Goal: Task Accomplishment & Management: Complete application form

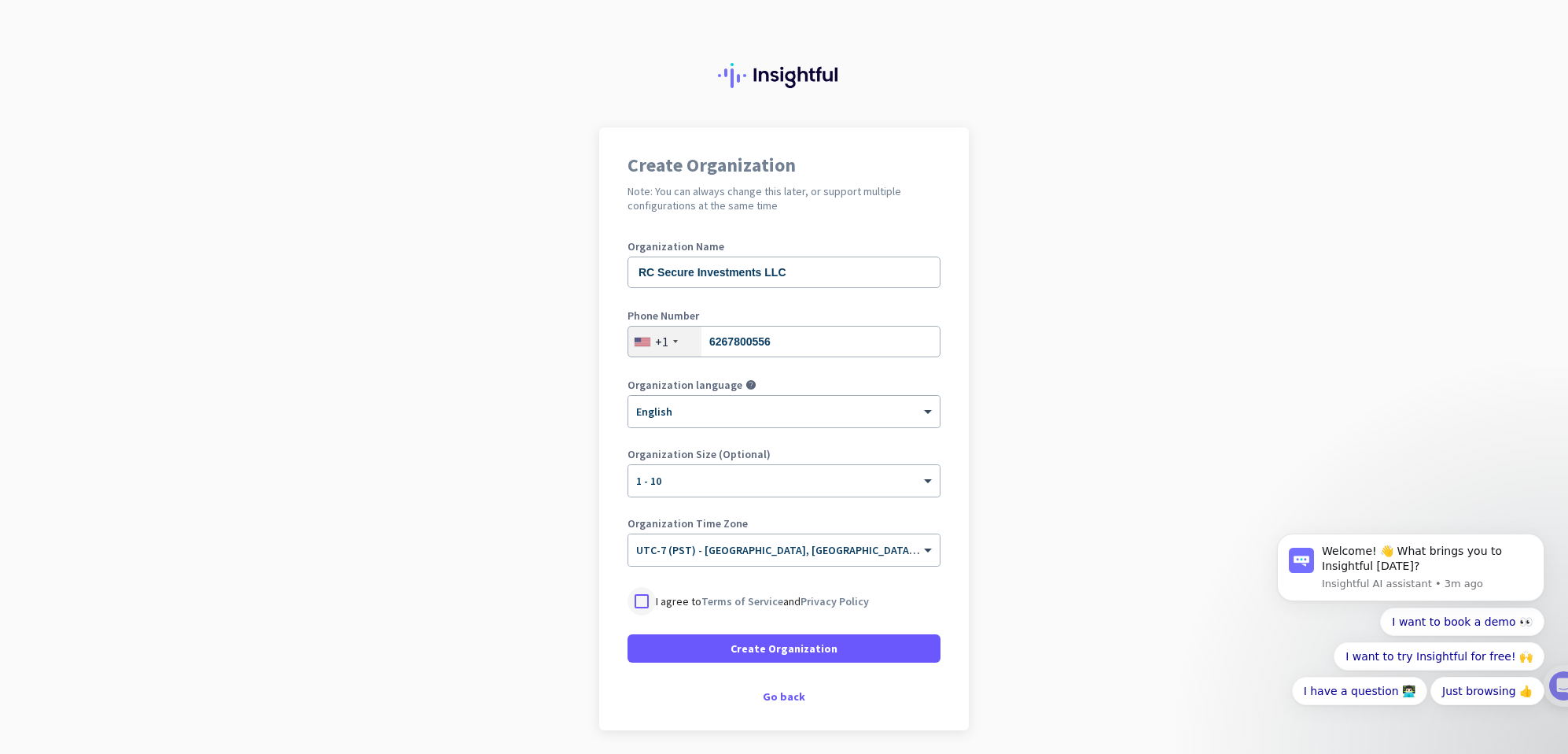
click at [637, 600] on div at bounding box center [642, 601] width 28 height 28
click at [774, 654] on span "Create Organization" at bounding box center [784, 647] width 107 height 15
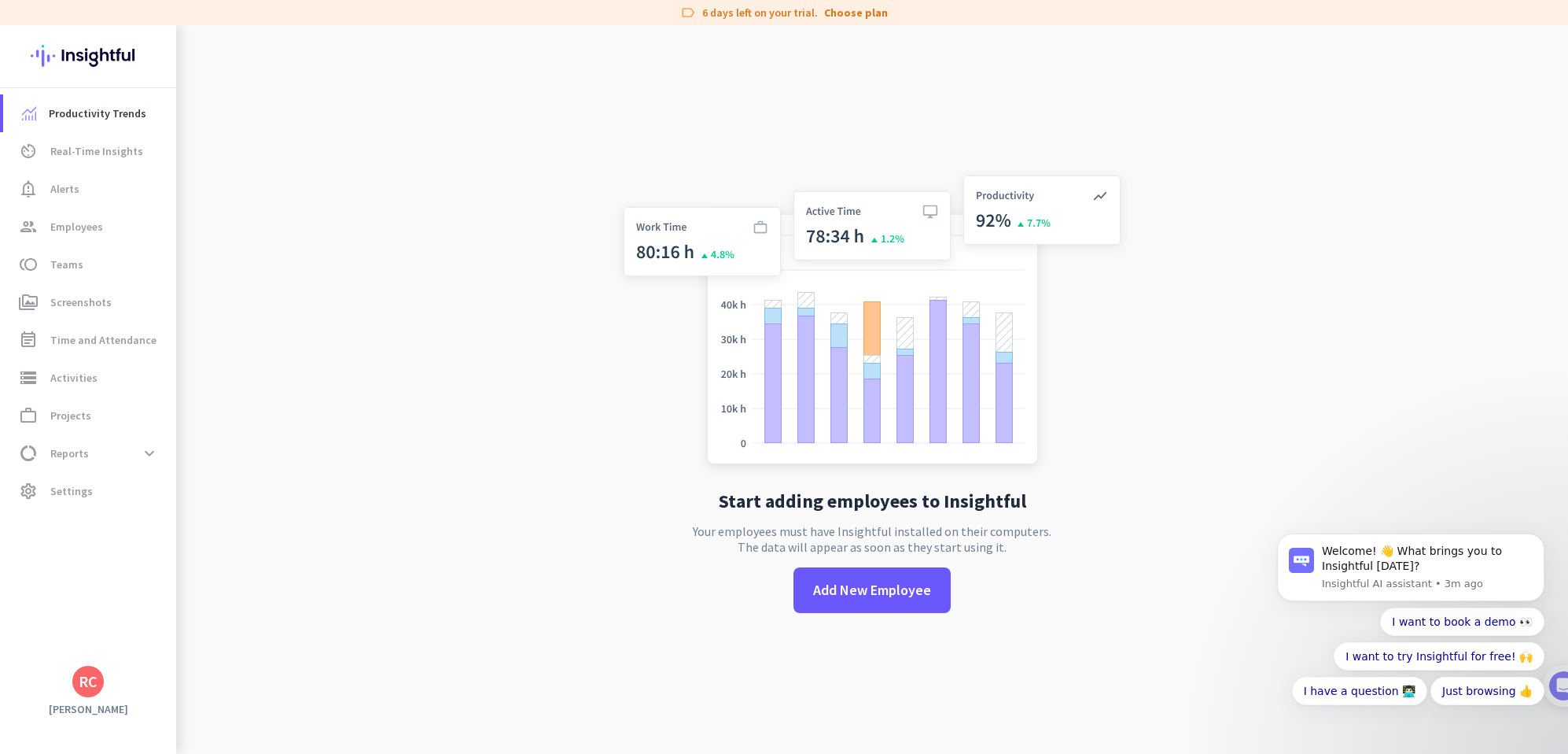
click at [325, 158] on app-no-employees "Start adding employees to Insightful Your employees must have Insightful instal…" at bounding box center [872, 402] width 1392 height 754
click at [884, 591] on span "Add New Employee" at bounding box center [872, 589] width 118 height 20
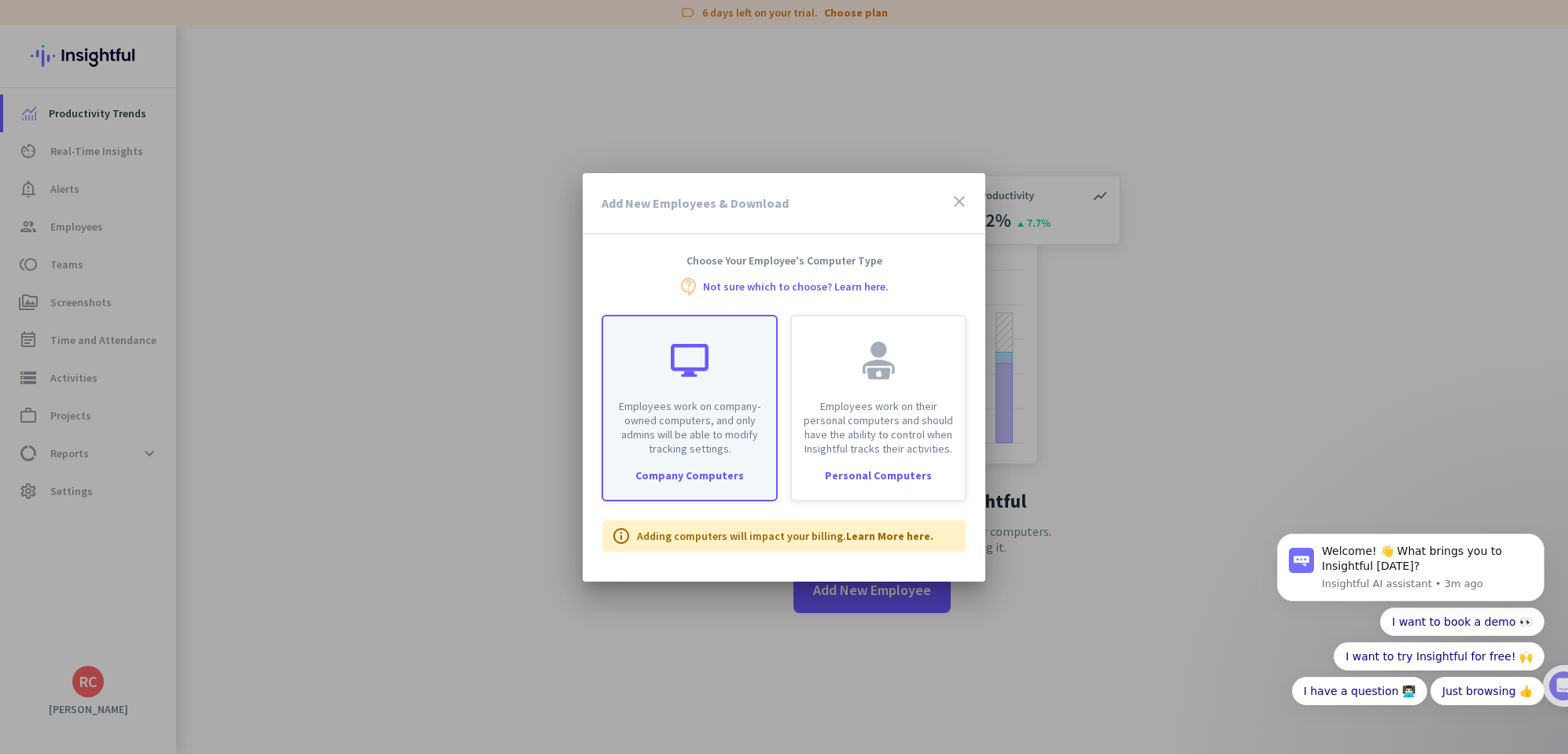
click at [696, 381] on div "Employees work on company-owned computers, and only admins will be able to modi…" at bounding box center [690, 386] width 173 height 140
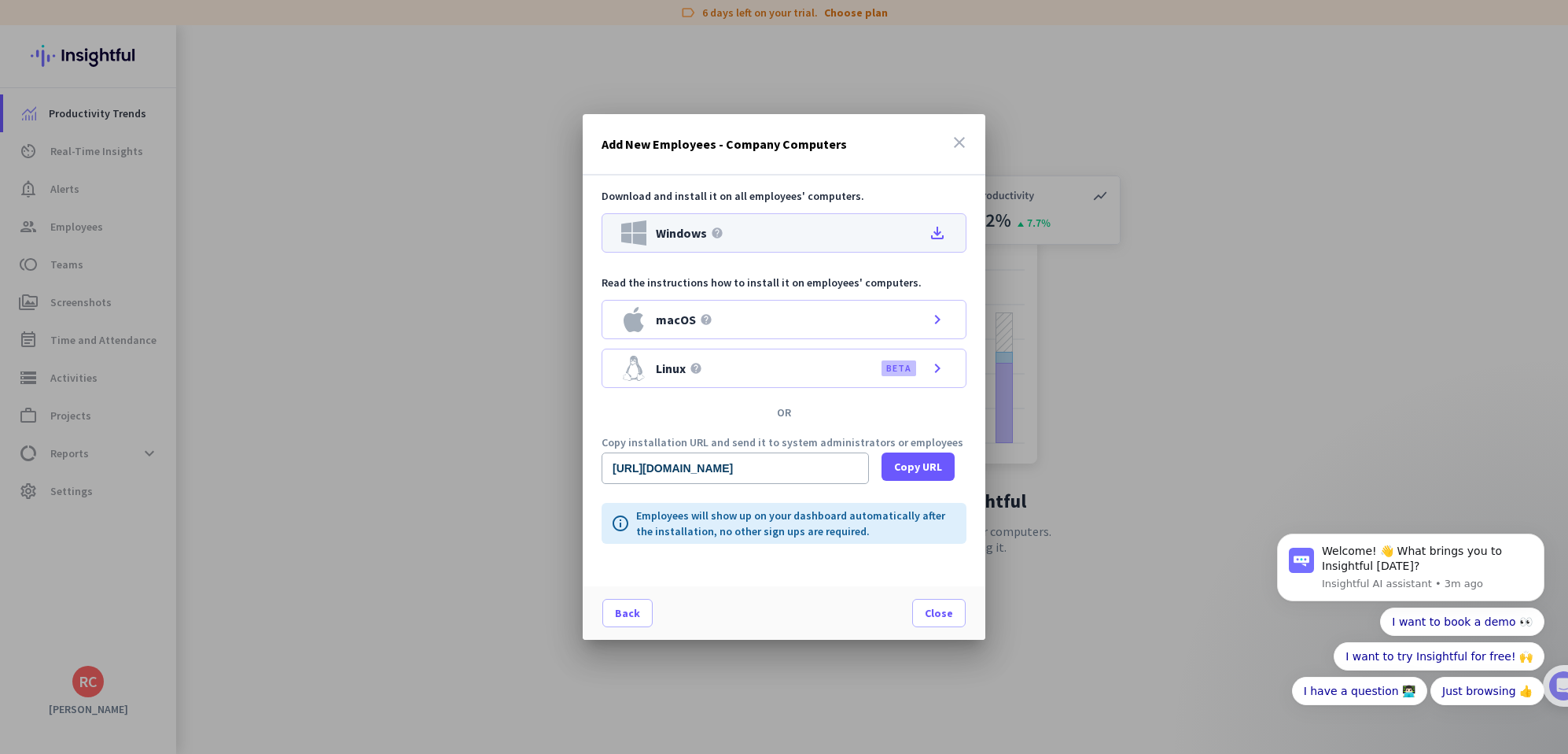
click at [682, 230] on span "Windows" at bounding box center [681, 233] width 51 height 13
click at [947, 609] on span "Close" at bounding box center [939, 612] width 28 height 15
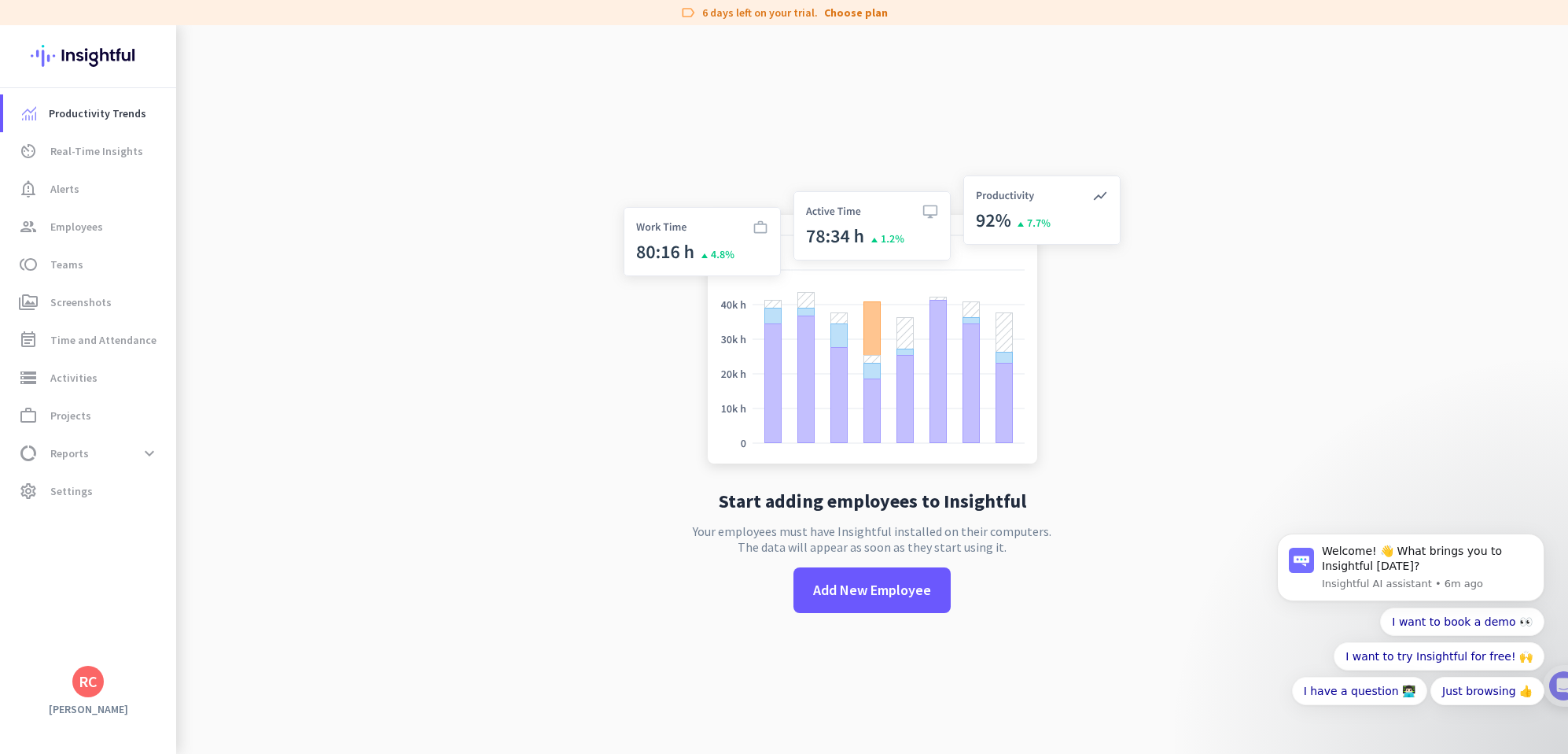
click at [515, 450] on app-no-employees "Start adding employees to Insightful Your employees must have Insightful instal…" at bounding box center [872, 402] width 1392 height 754
